Goal: Information Seeking & Learning: Learn about a topic

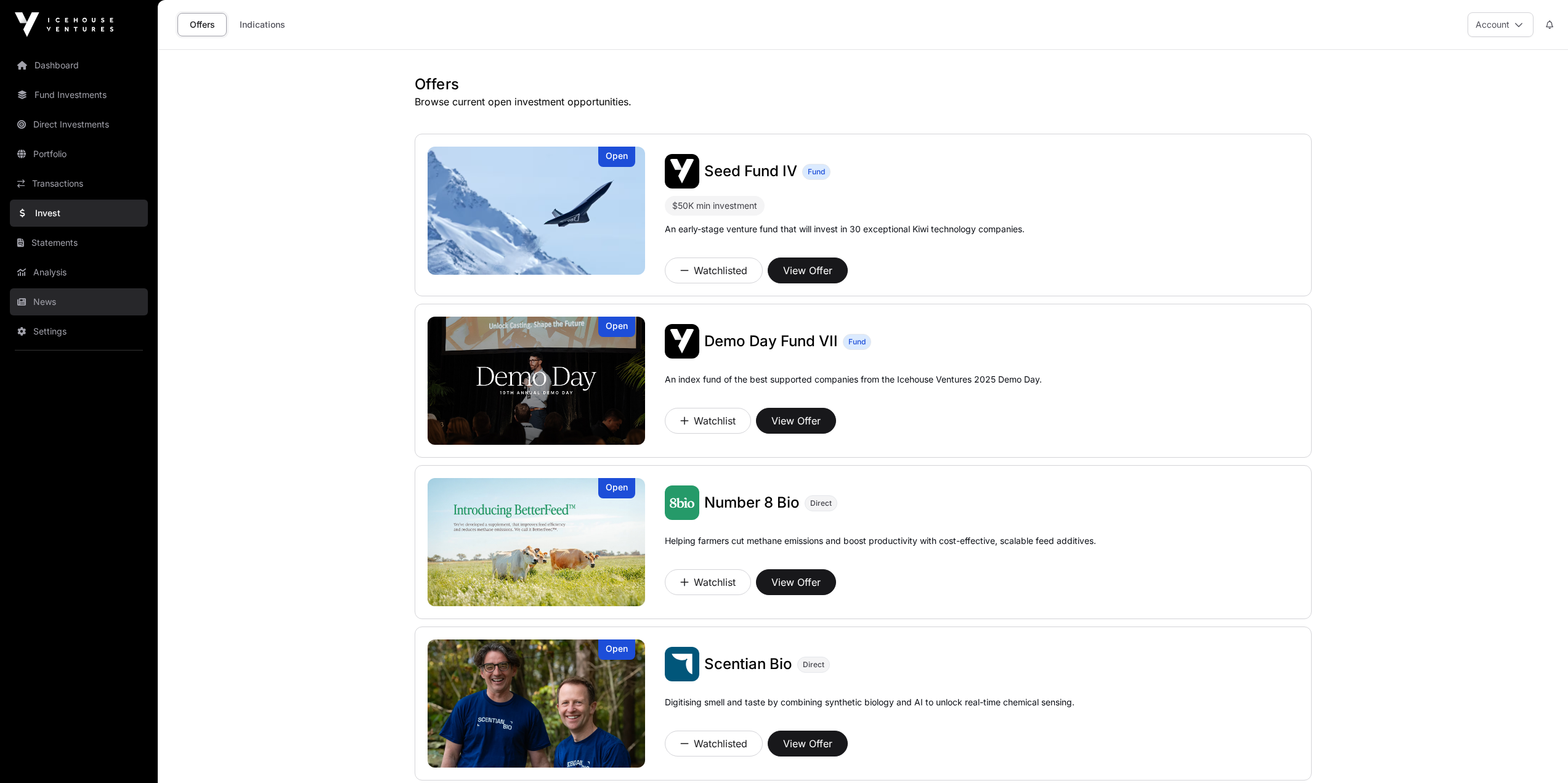
click at [60, 300] on link "News" at bounding box center [79, 301] width 138 height 27
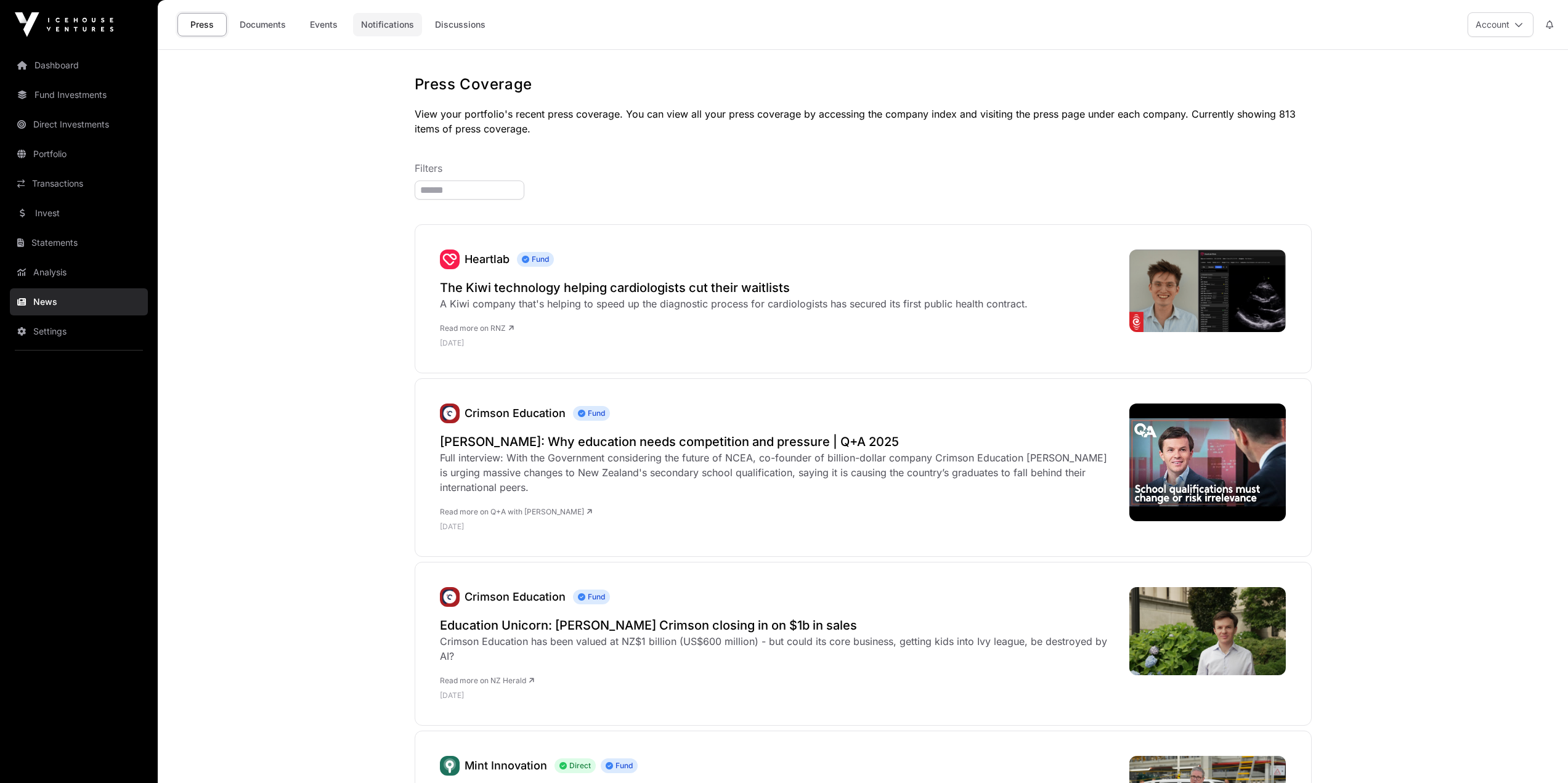
click at [392, 25] on link "Notifications" at bounding box center [387, 24] width 69 height 24
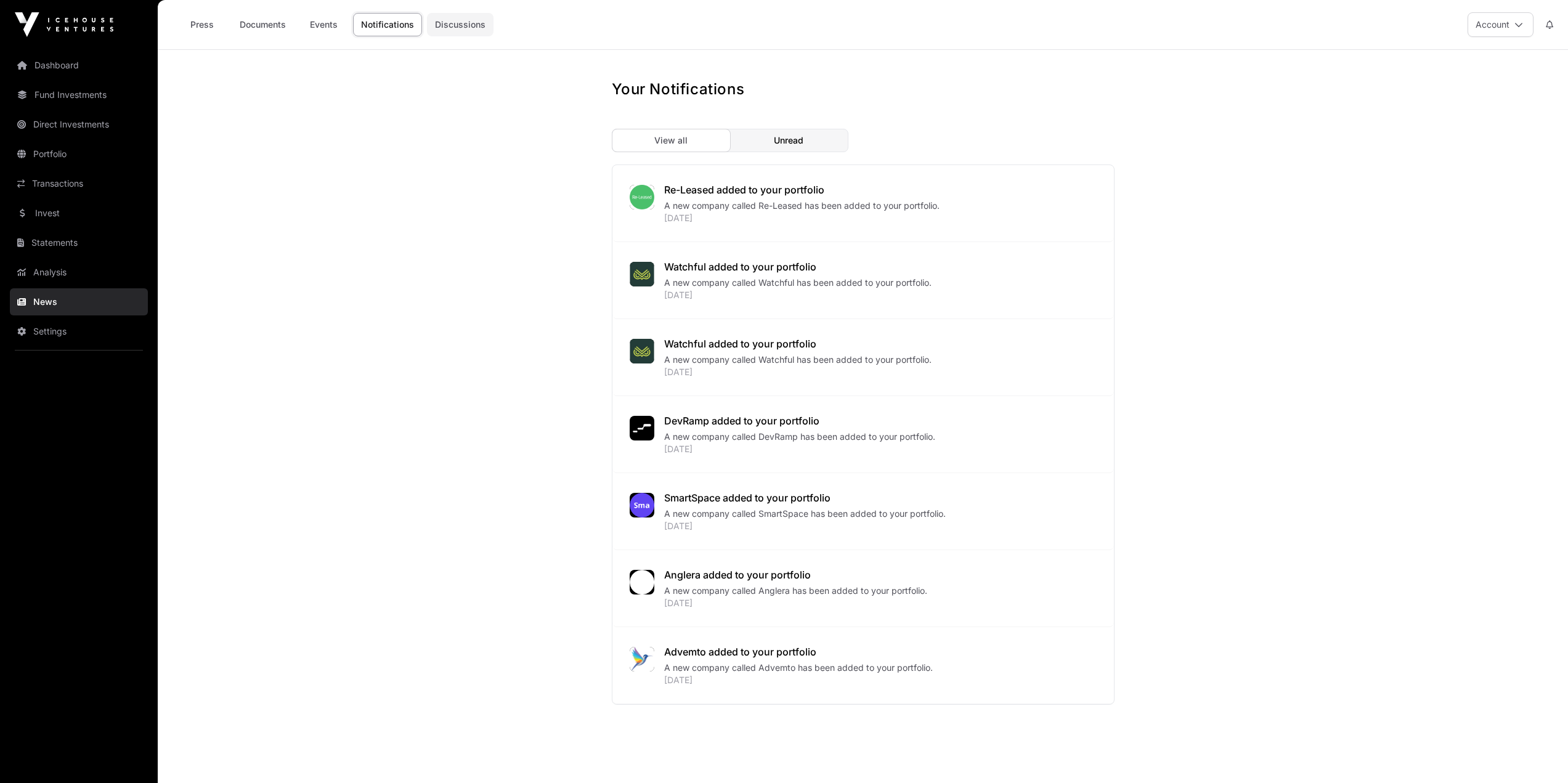
click at [464, 29] on link "Discussions" at bounding box center [460, 24] width 66 height 24
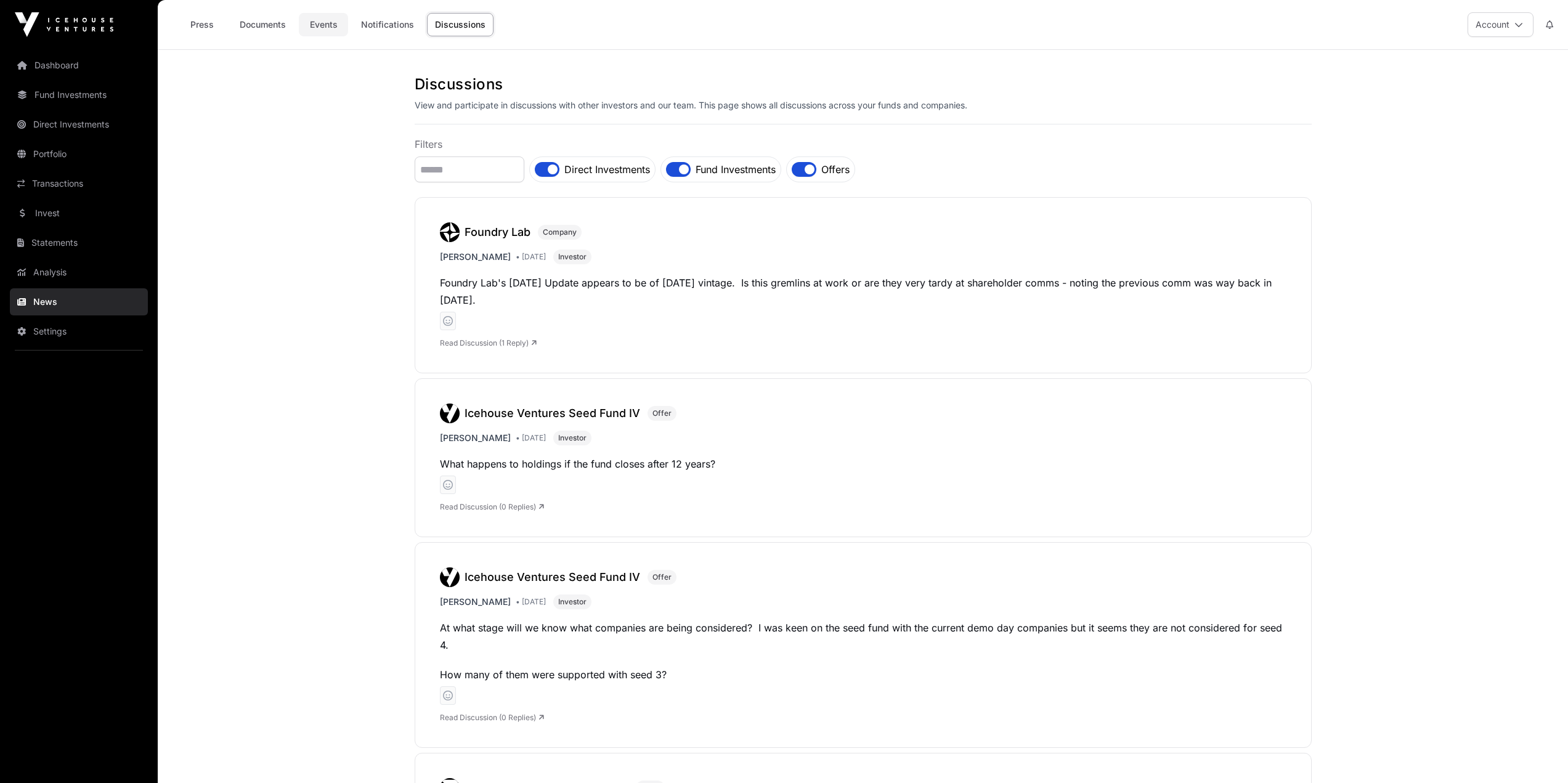
click at [324, 24] on link "Events" at bounding box center [323, 24] width 49 height 24
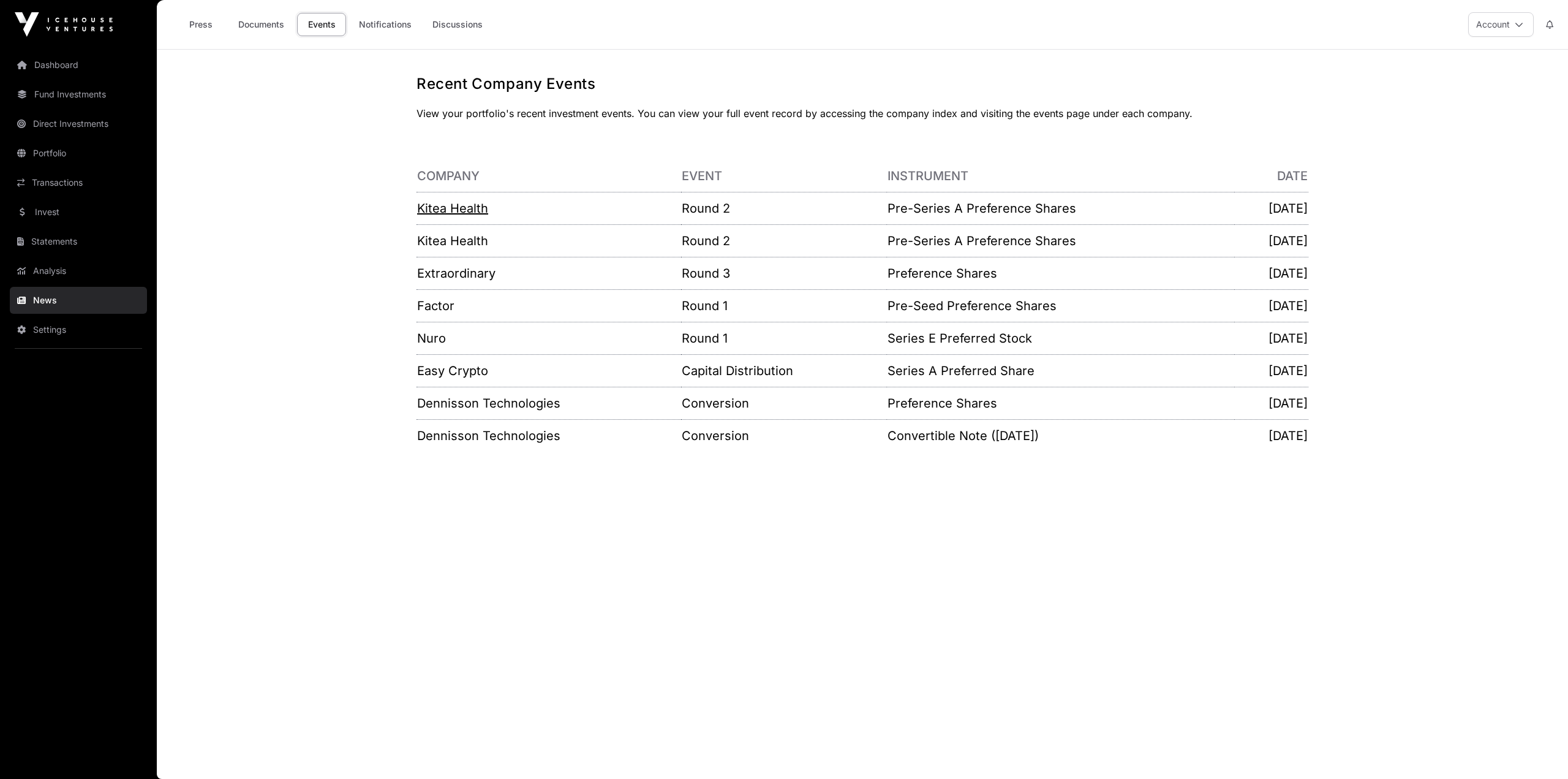
click at [466, 207] on link "Kitea Health" at bounding box center [453, 208] width 71 height 15
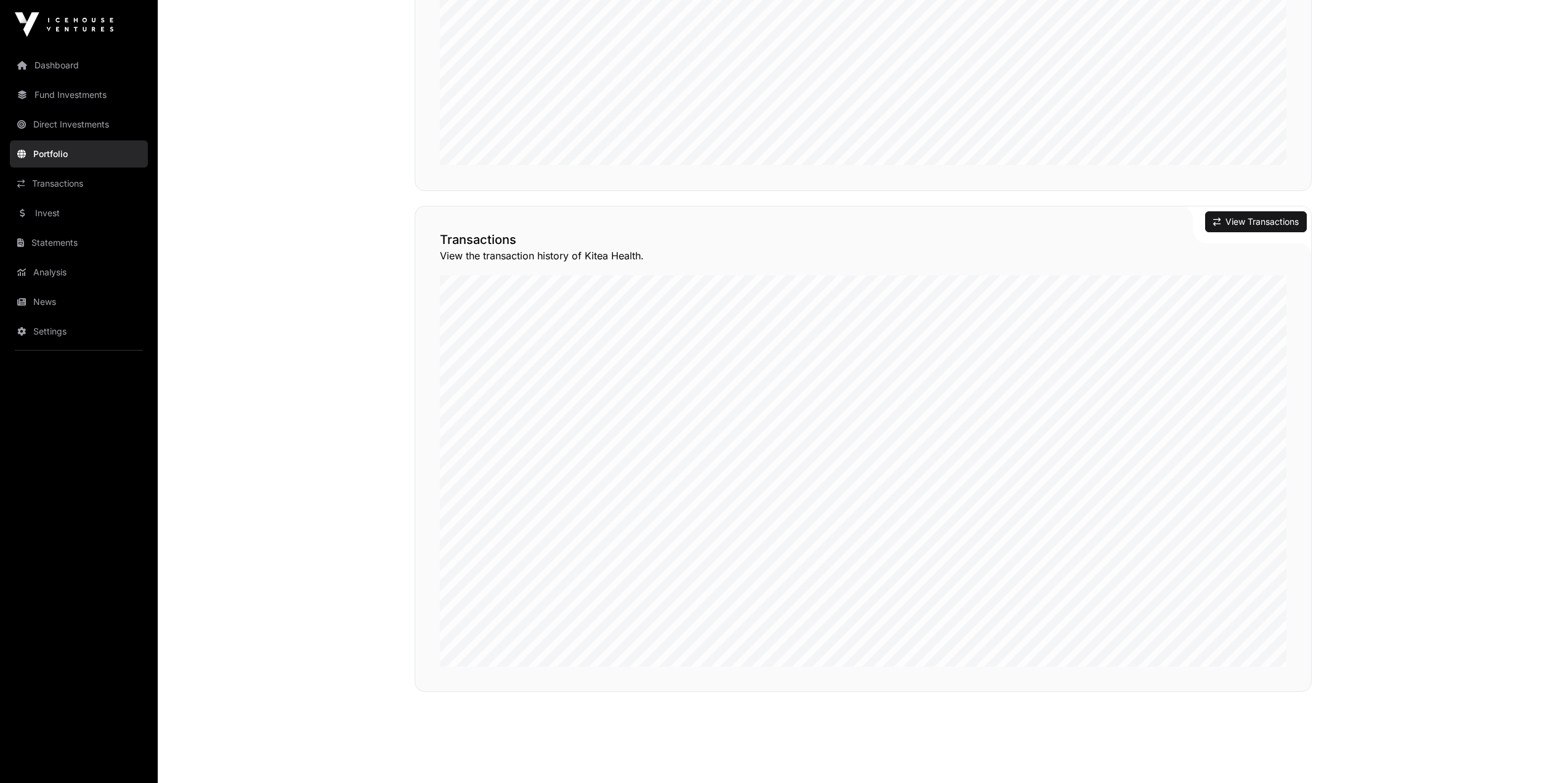
scroll to position [972, 0]
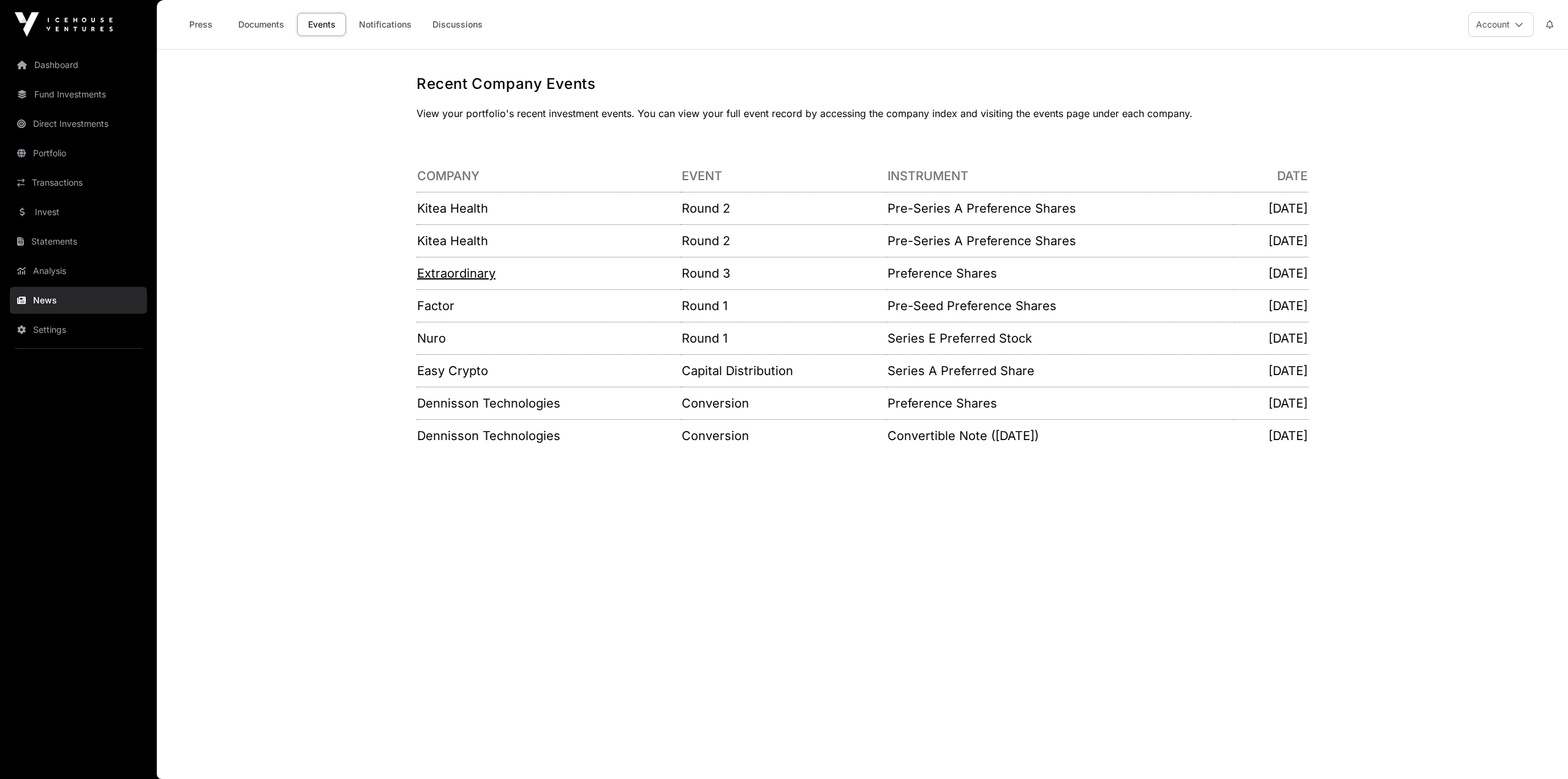
click at [442, 274] on link "Extraordinary" at bounding box center [456, 273] width 78 height 15
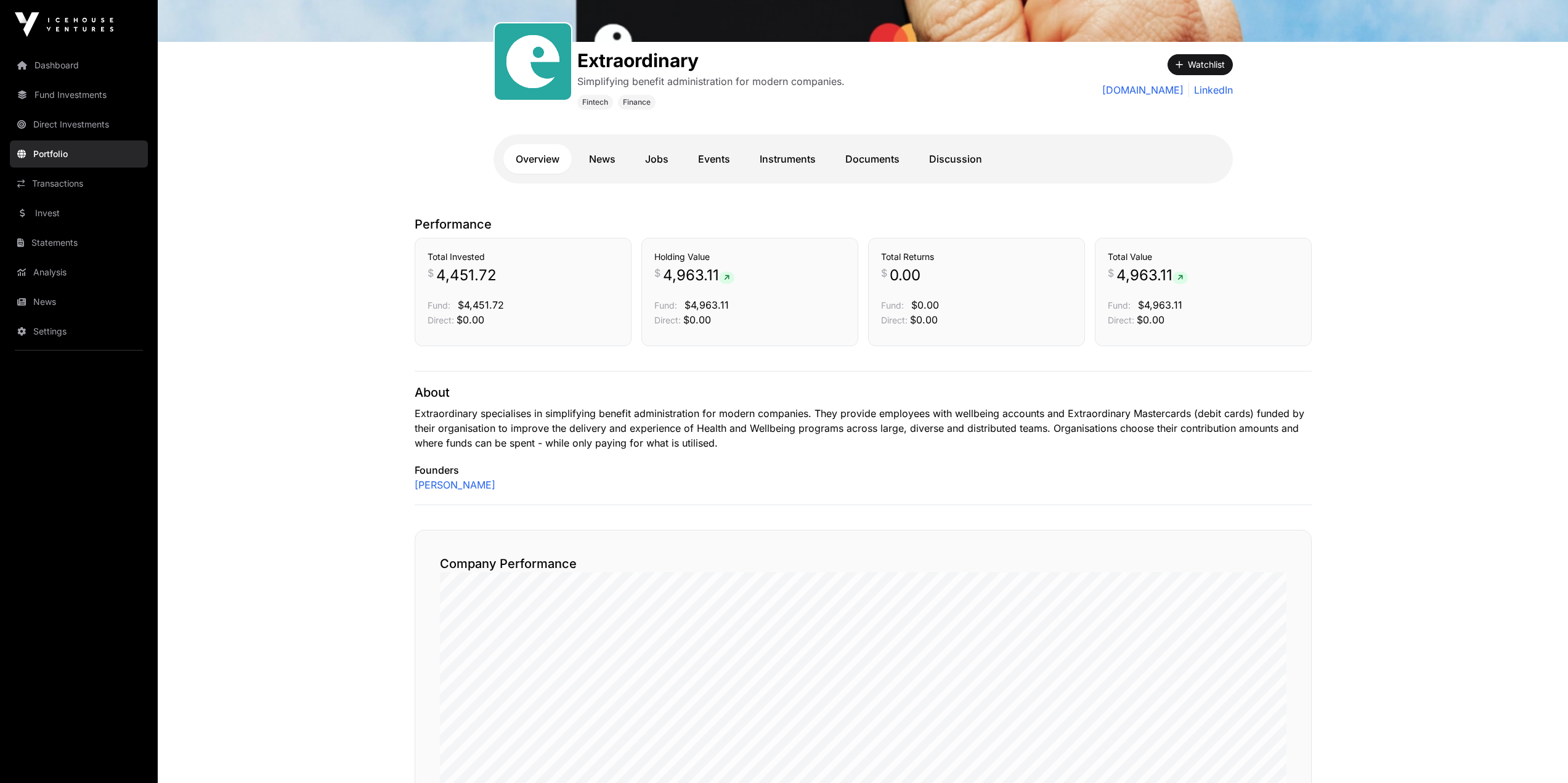
scroll to position [369, 0]
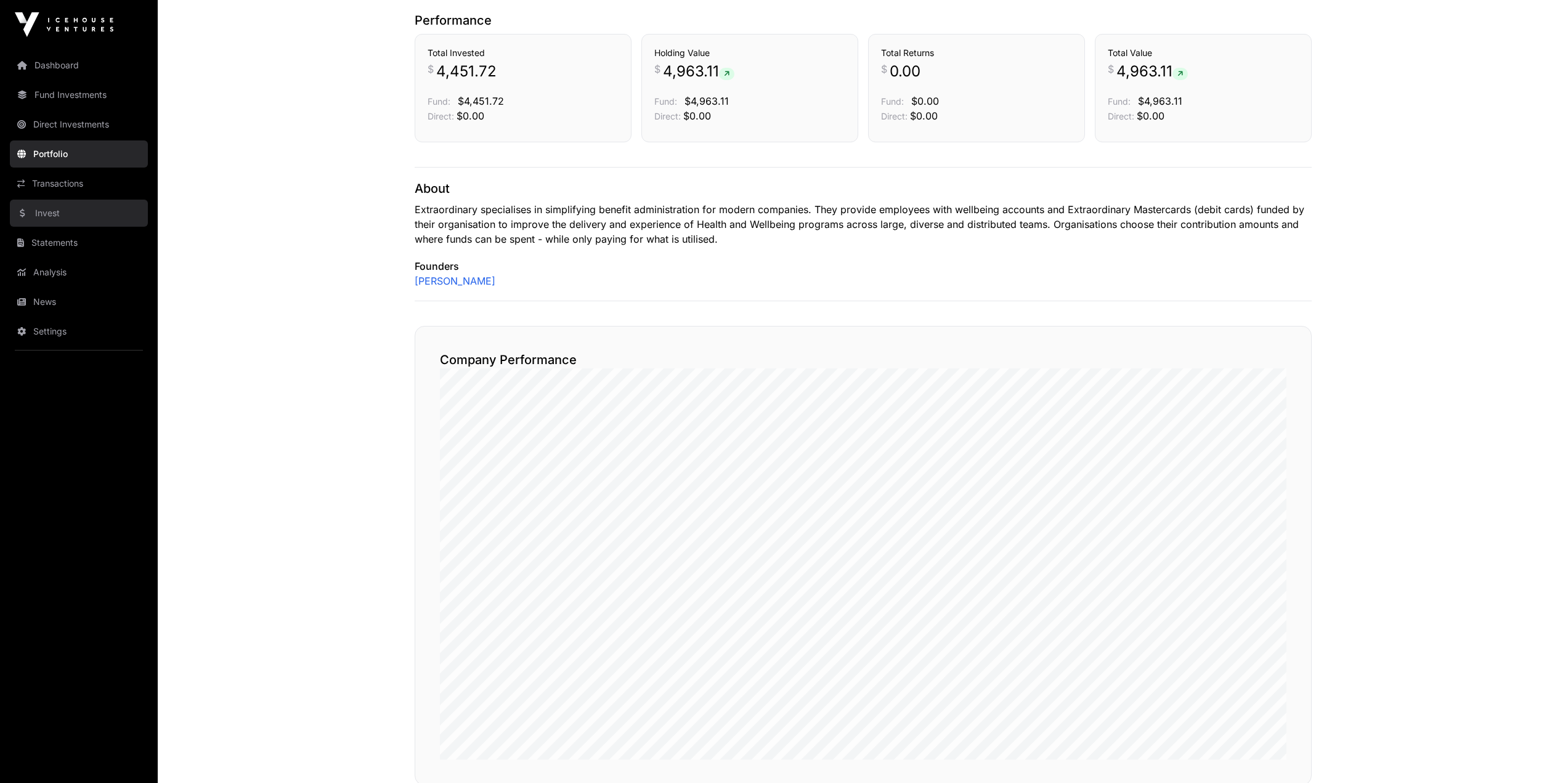
click at [35, 214] on link "Invest" at bounding box center [79, 213] width 138 height 27
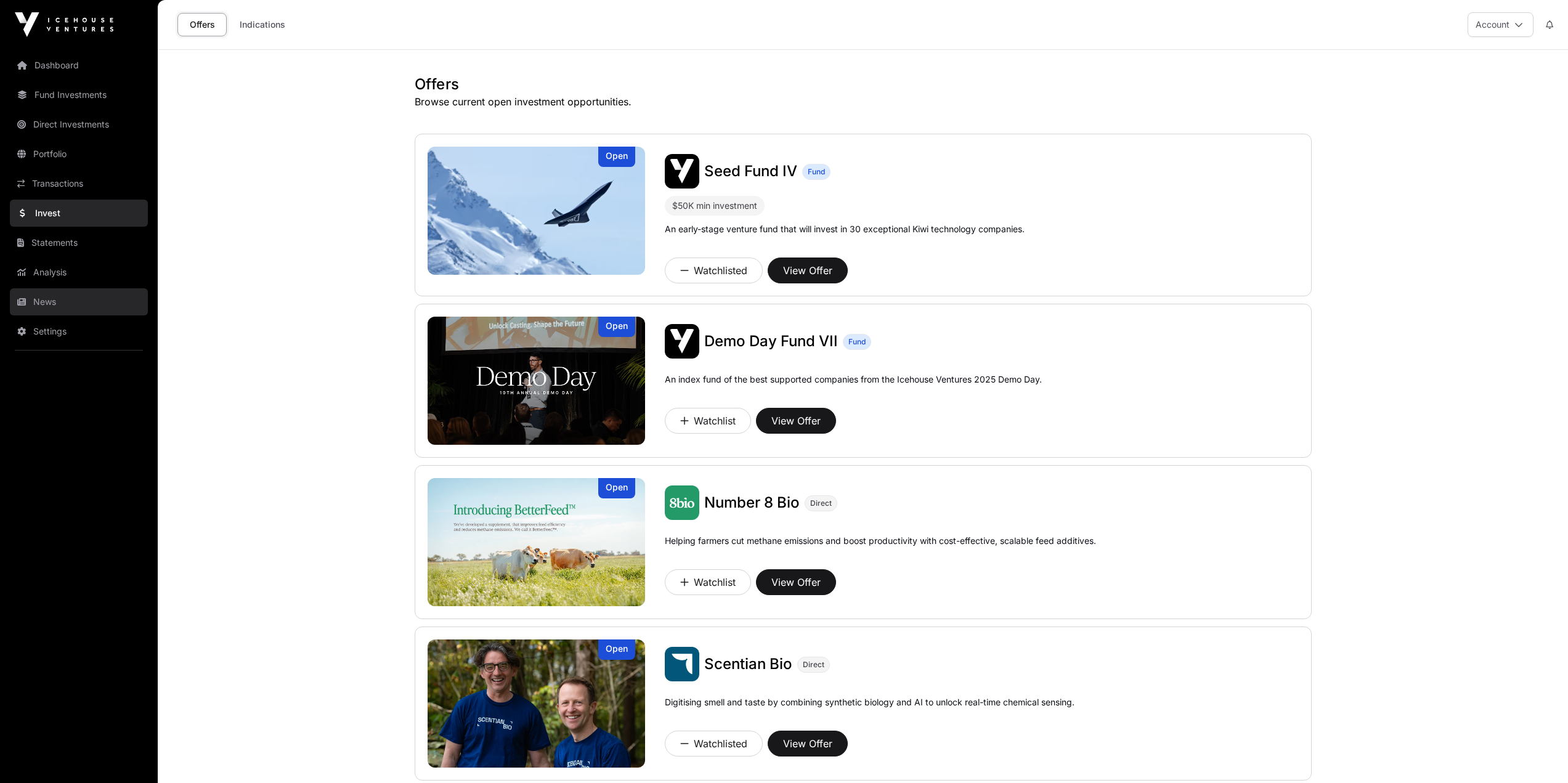
click at [74, 299] on link "News" at bounding box center [79, 301] width 138 height 27
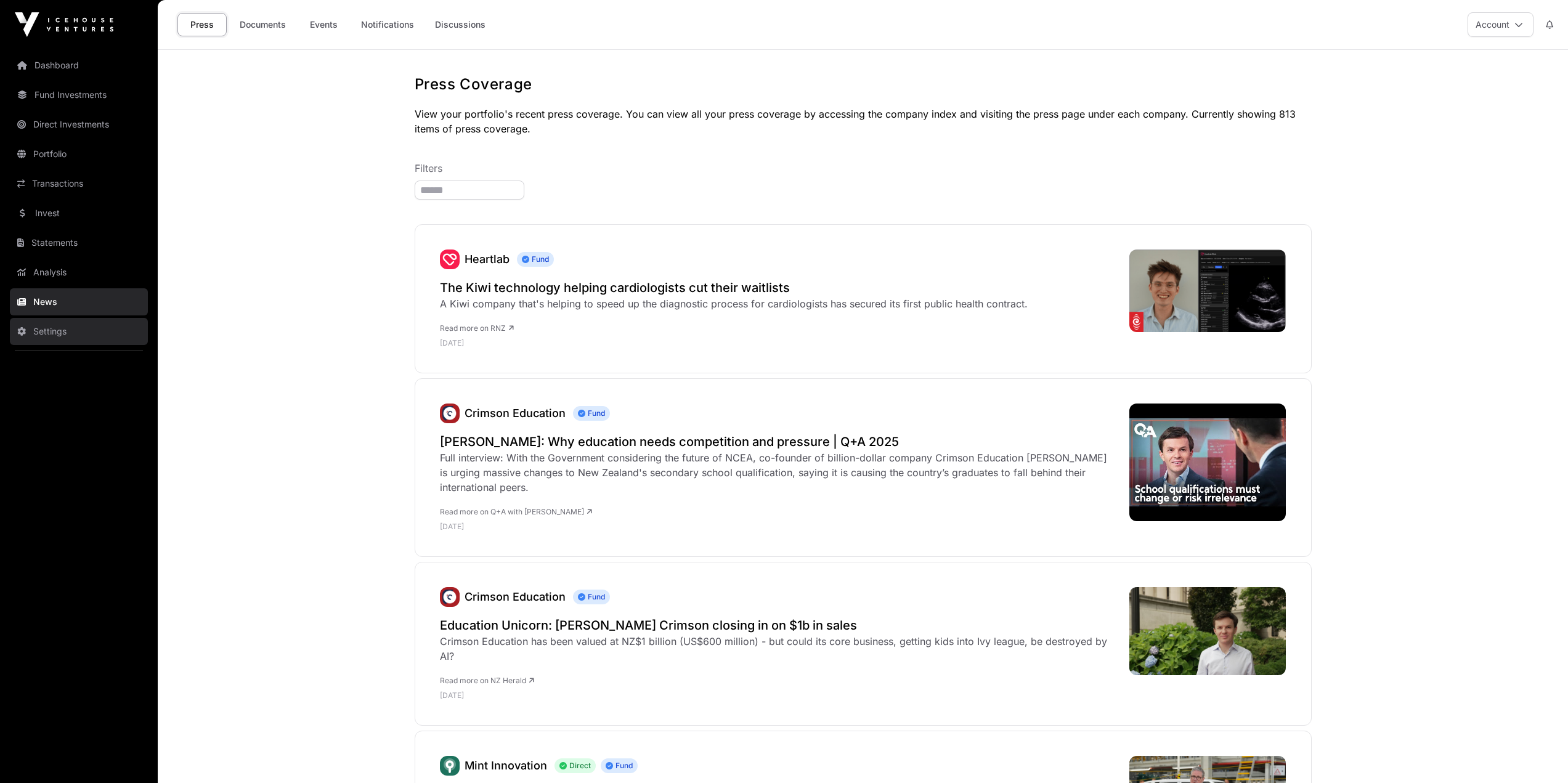
click at [38, 334] on link "Settings" at bounding box center [79, 331] width 138 height 27
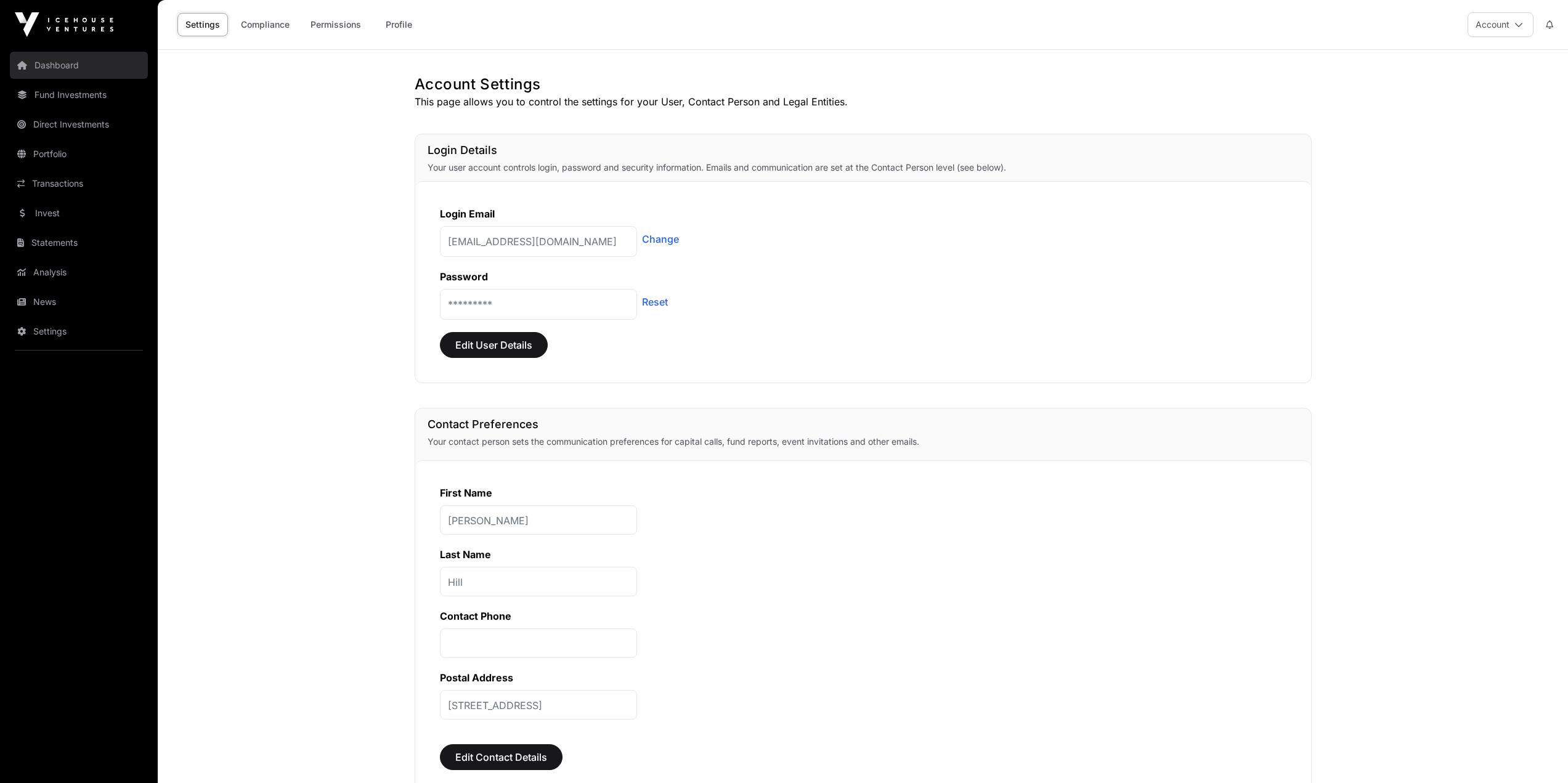
click at [47, 73] on link "Dashboard" at bounding box center [79, 65] width 138 height 27
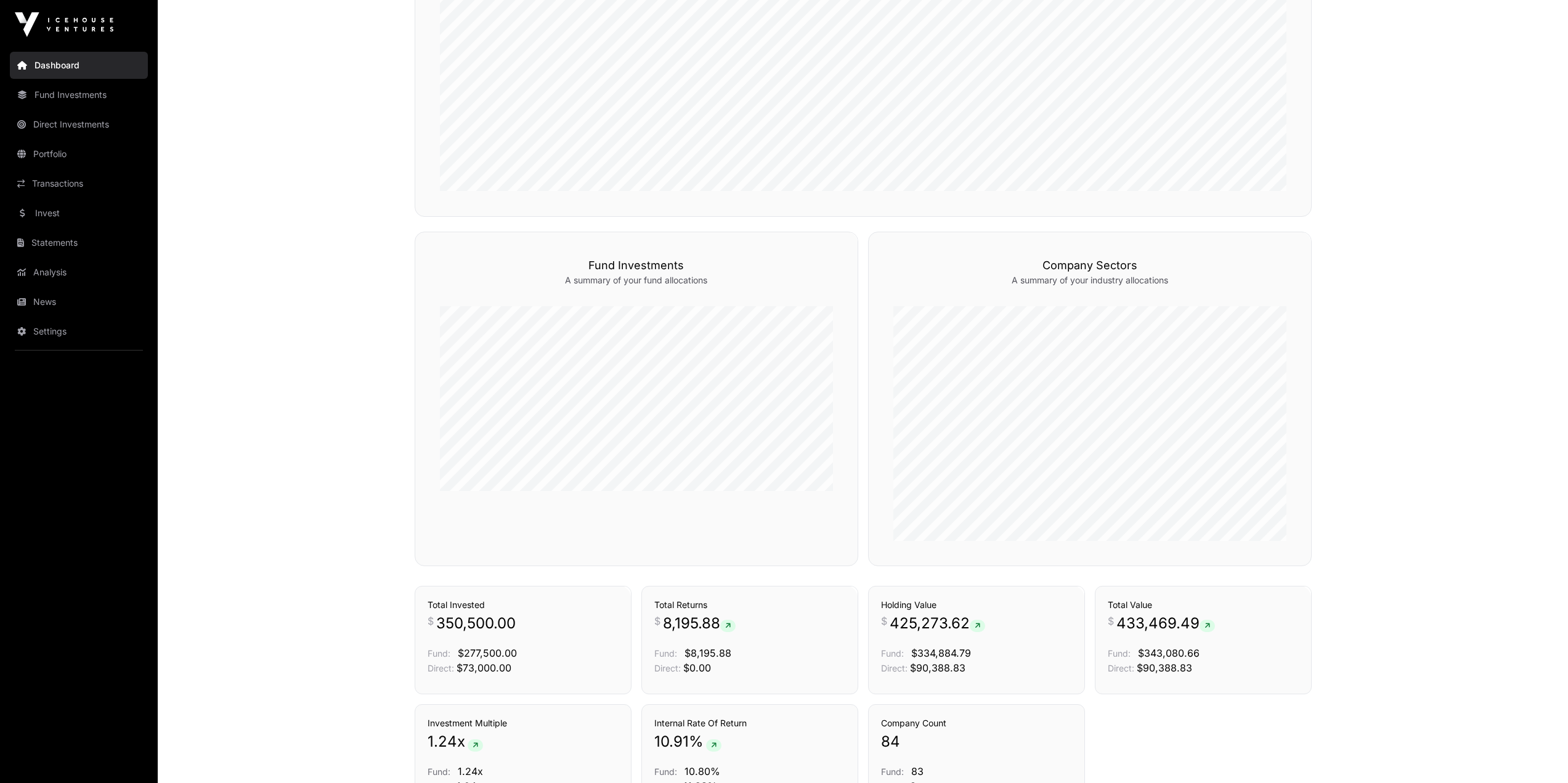
scroll to position [539, 0]
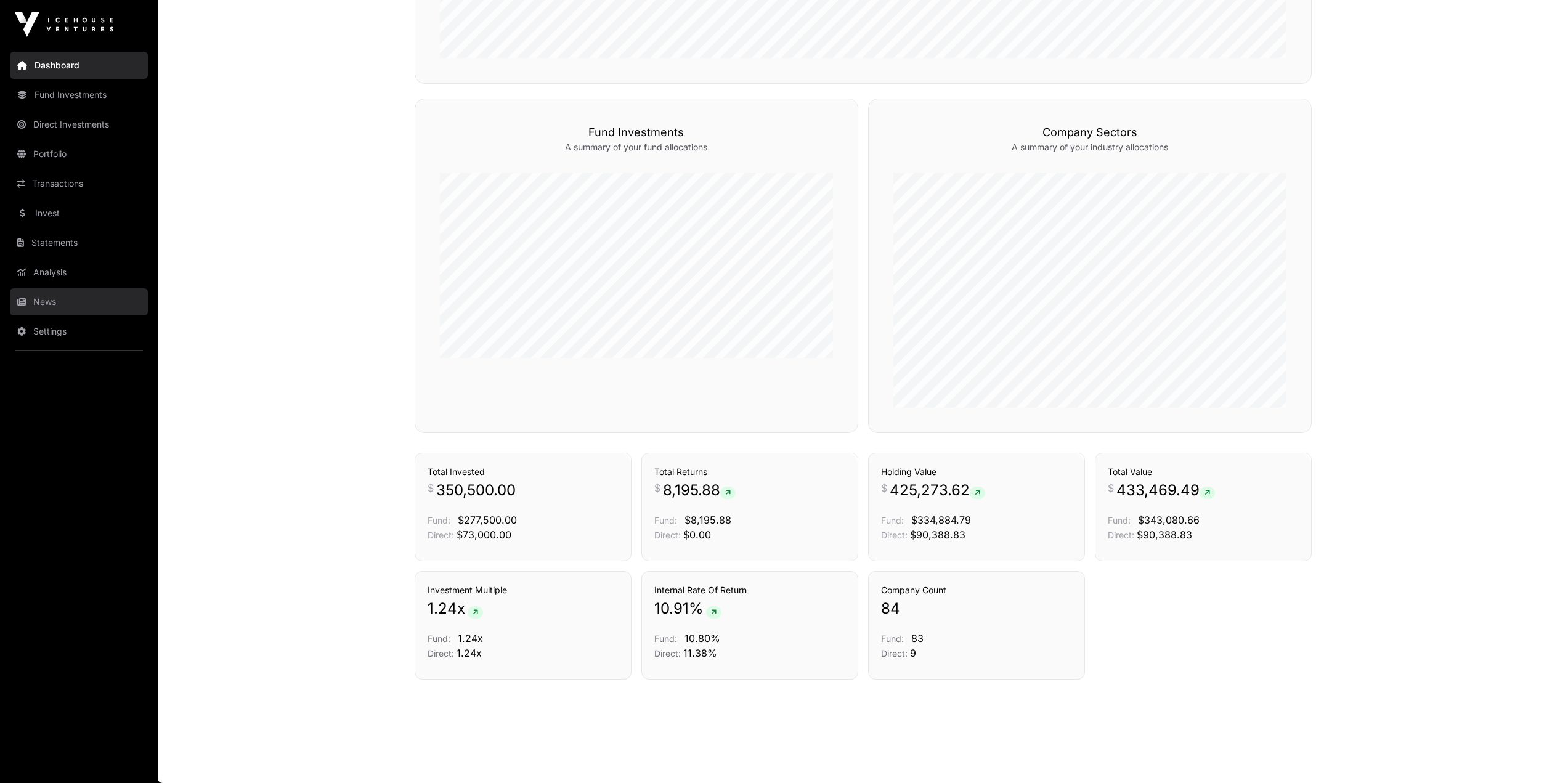
click at [66, 303] on link "News" at bounding box center [79, 301] width 138 height 27
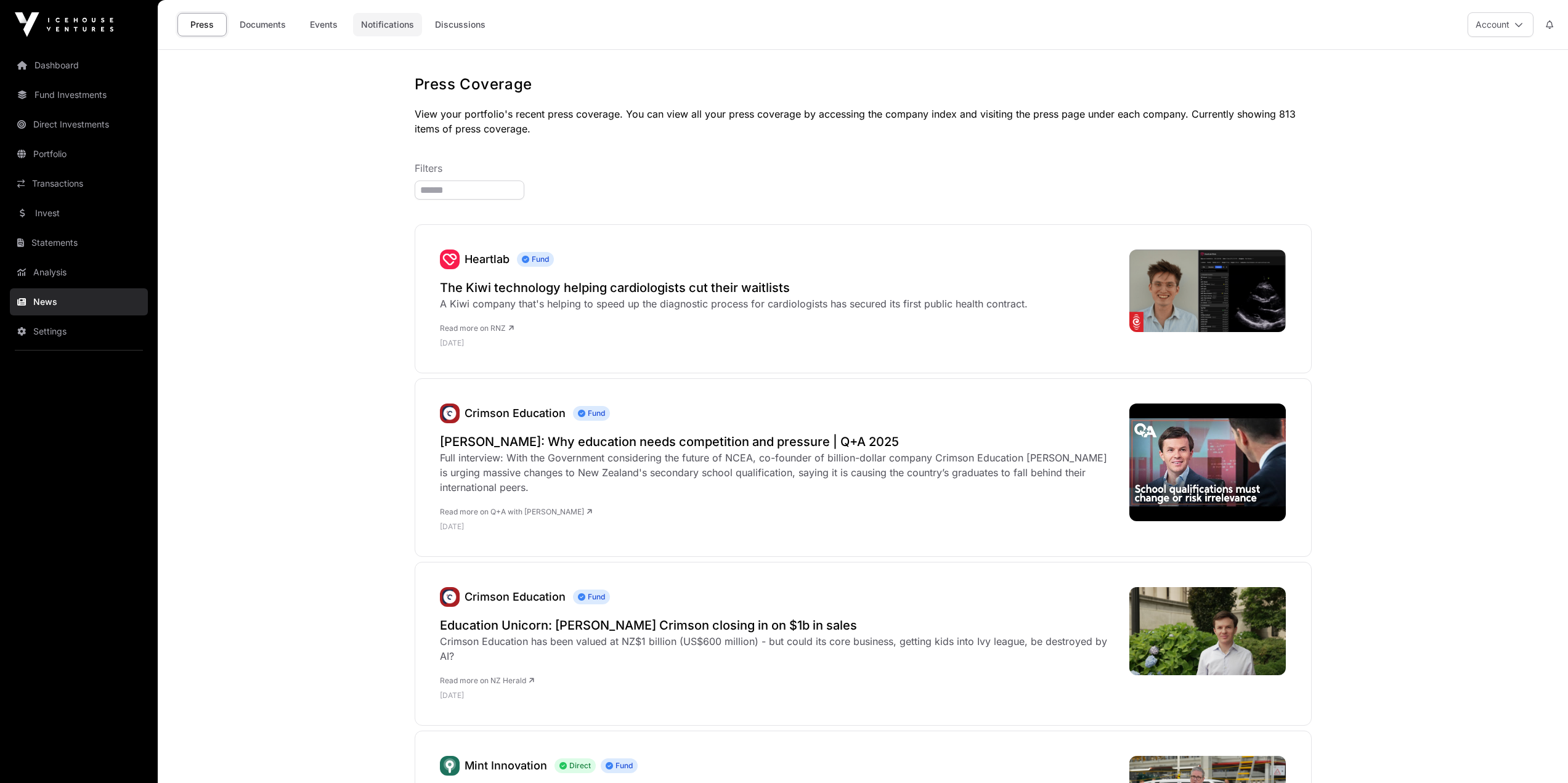
click at [382, 20] on link "Notifications" at bounding box center [387, 24] width 69 height 24
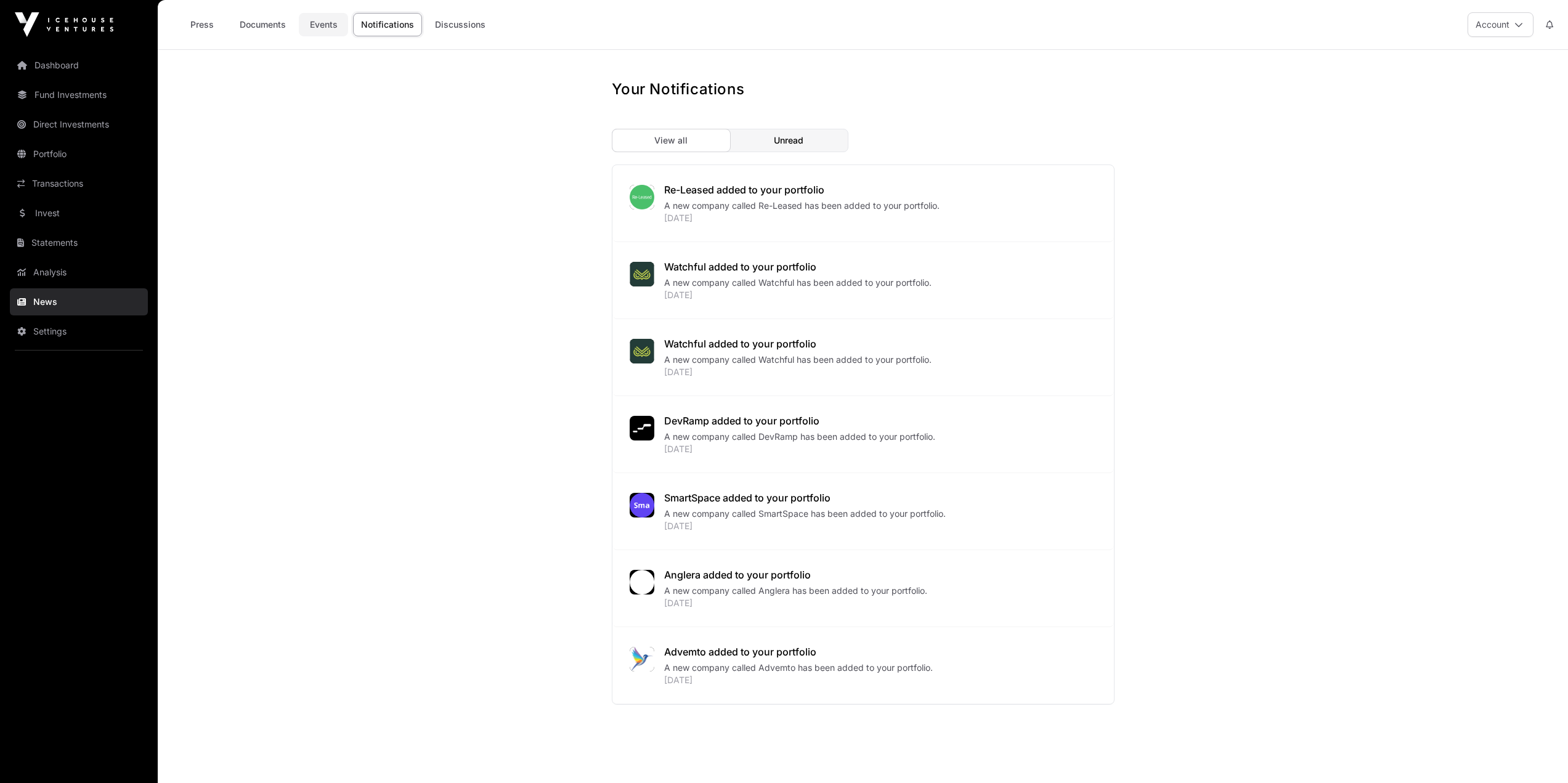
click at [311, 21] on link "Events" at bounding box center [323, 24] width 49 height 24
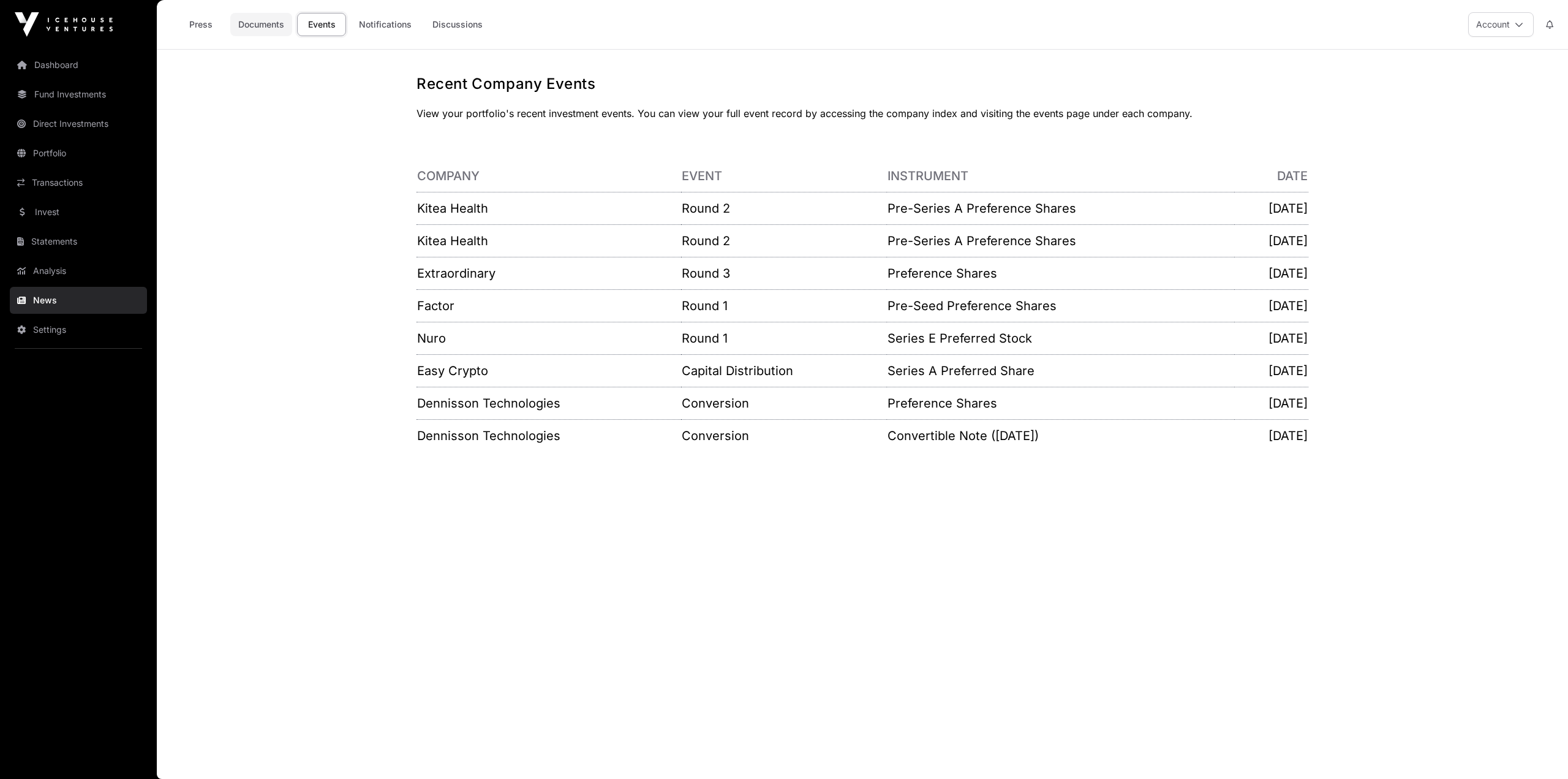
click at [260, 27] on link "Documents" at bounding box center [261, 24] width 62 height 23
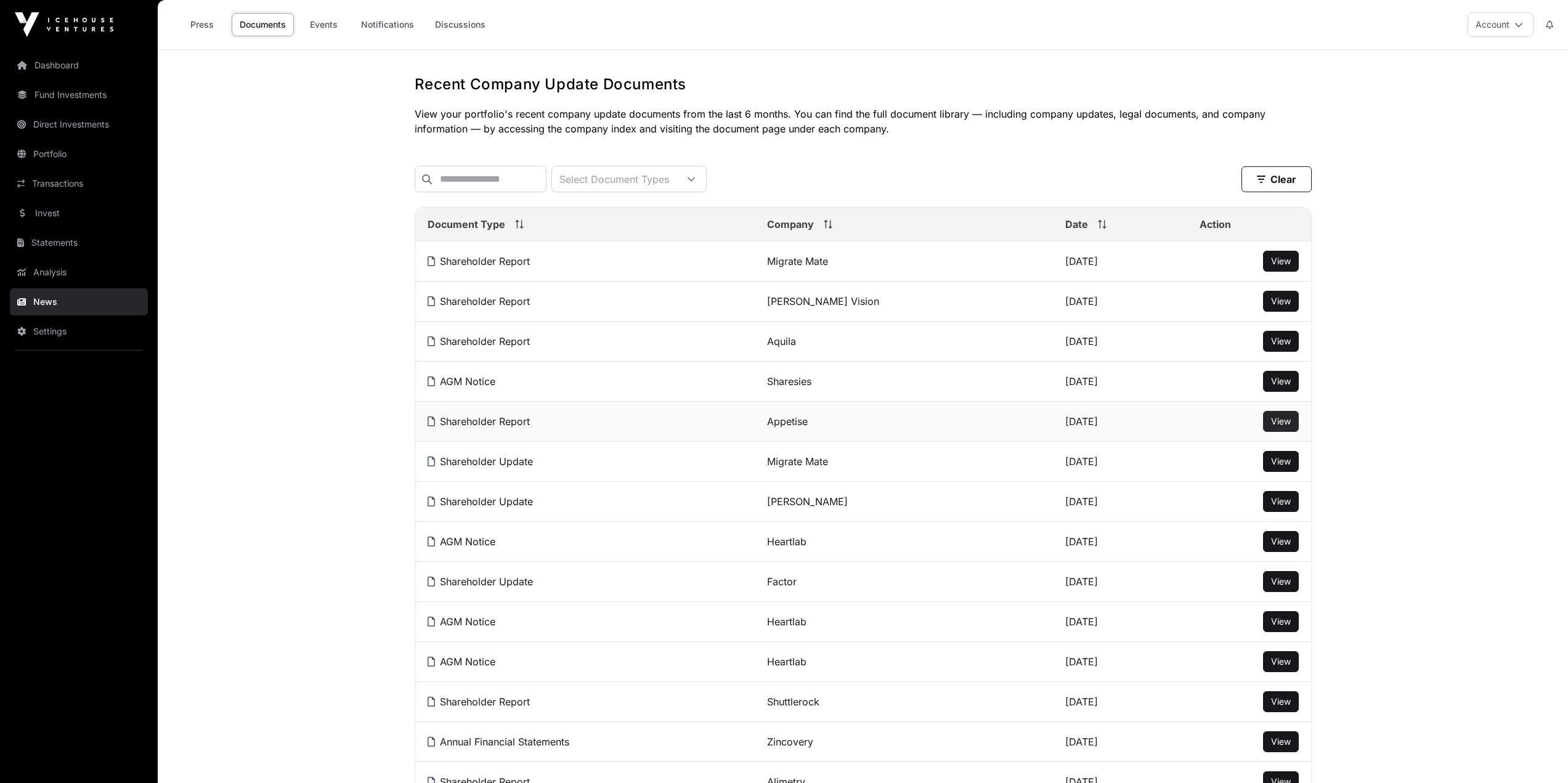
click at [1277, 427] on span "View" at bounding box center [1281, 421] width 20 height 11
click at [1271, 386] on span "View" at bounding box center [1281, 381] width 20 height 11
click at [1269, 347] on button "View" at bounding box center [1281, 341] width 36 height 21
click at [1280, 346] on span "View" at bounding box center [1281, 341] width 20 height 11
click at [1273, 306] on span "View" at bounding box center [1281, 301] width 20 height 11
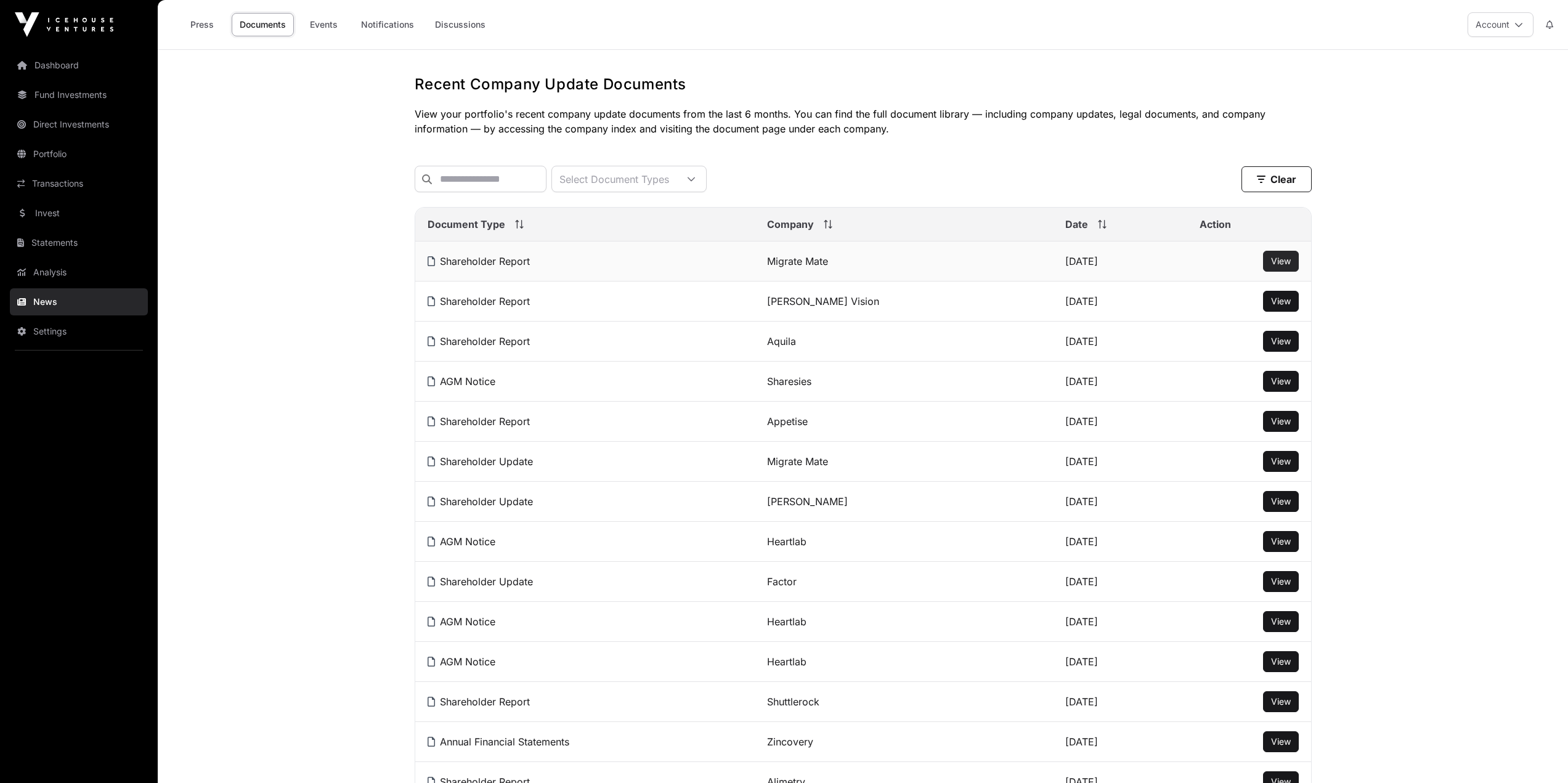
click at [1284, 266] on span "View" at bounding box center [1281, 261] width 20 height 11
click at [1290, 266] on span "View" at bounding box center [1281, 261] width 20 height 11
